Goal: Task Accomplishment & Management: Complete application form

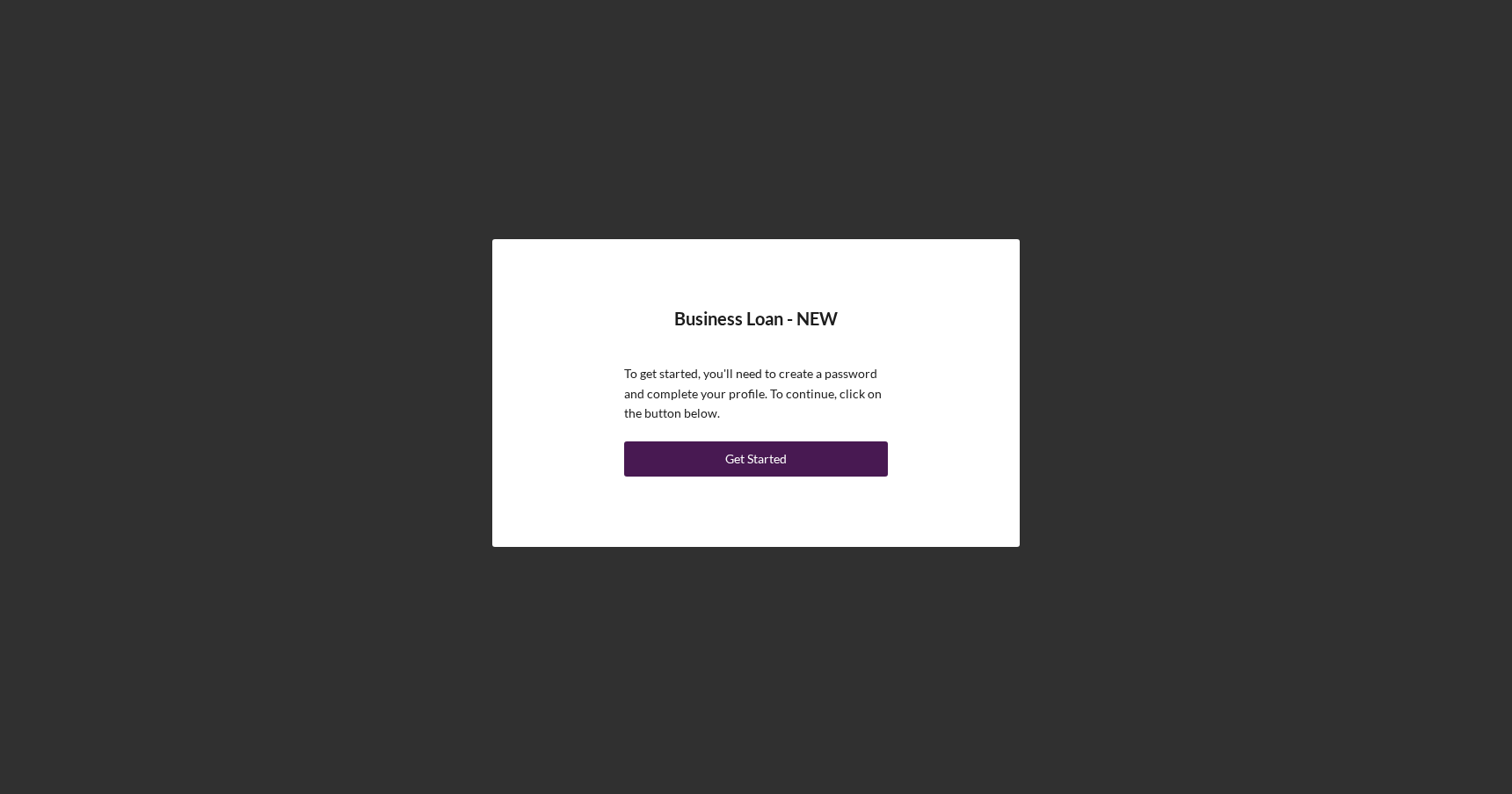
click at [855, 464] on button "Get Started" at bounding box center [756, 459] width 264 height 35
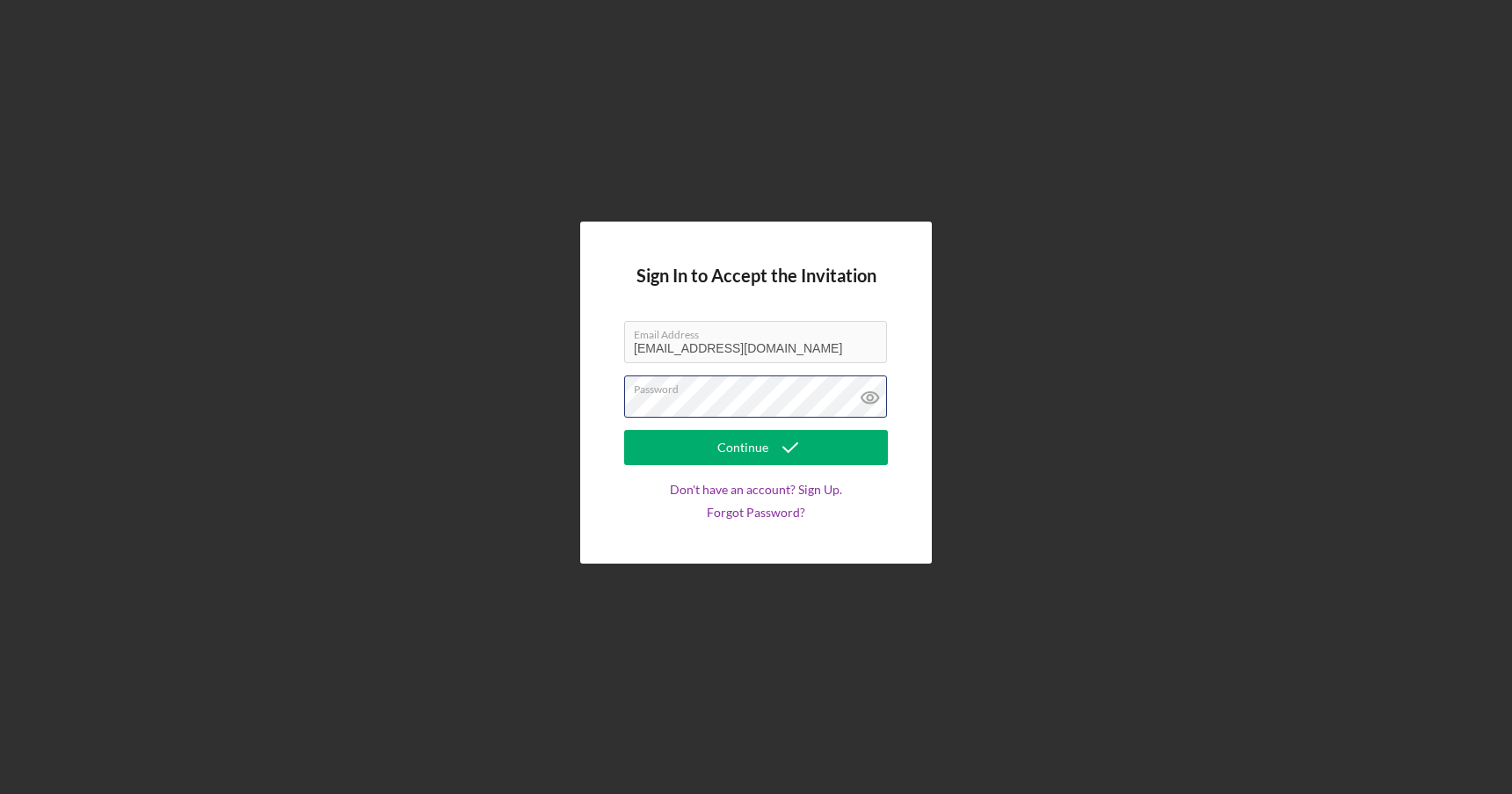
type input "[EMAIL_ADDRESS][DOMAIN_NAME]"
click at [809, 454] on button "Continue" at bounding box center [756, 447] width 264 height 35
